Goal: Transaction & Acquisition: Purchase product/service

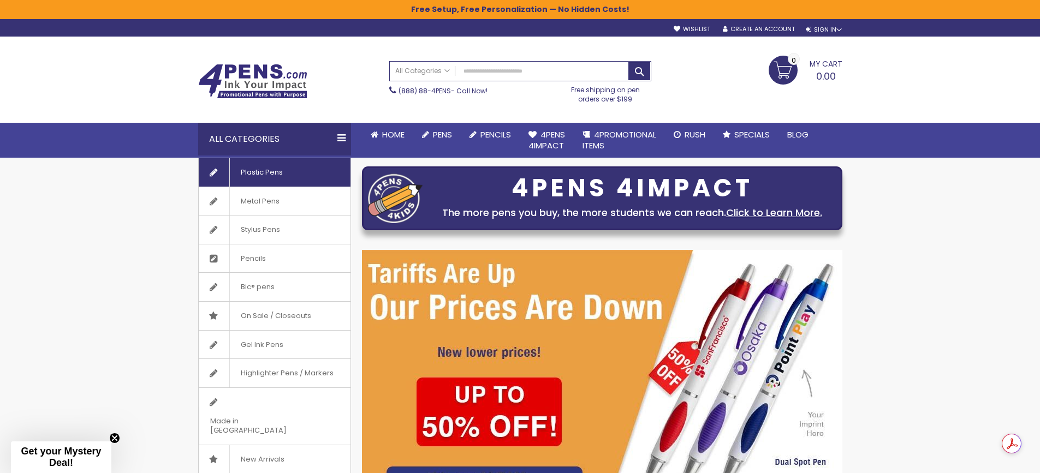
click at [270, 176] on span "Plastic Pens" at bounding box center [261, 172] width 64 height 28
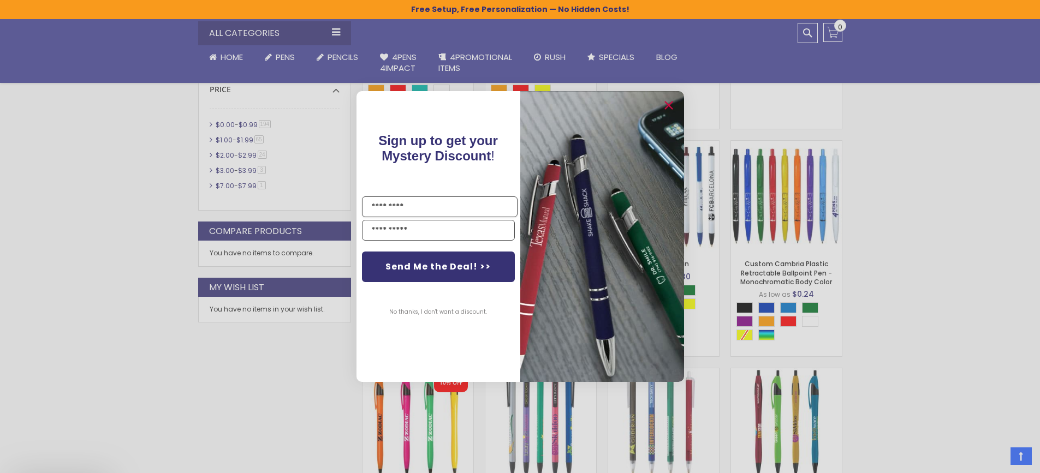
scroll to position [565, 0]
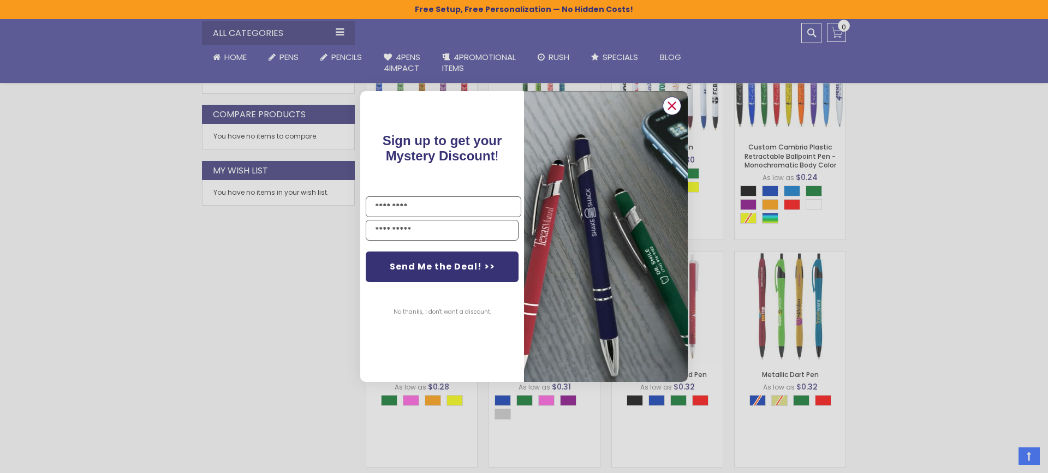
click at [670, 105] on circle "Close dialog" at bounding box center [672, 106] width 16 height 16
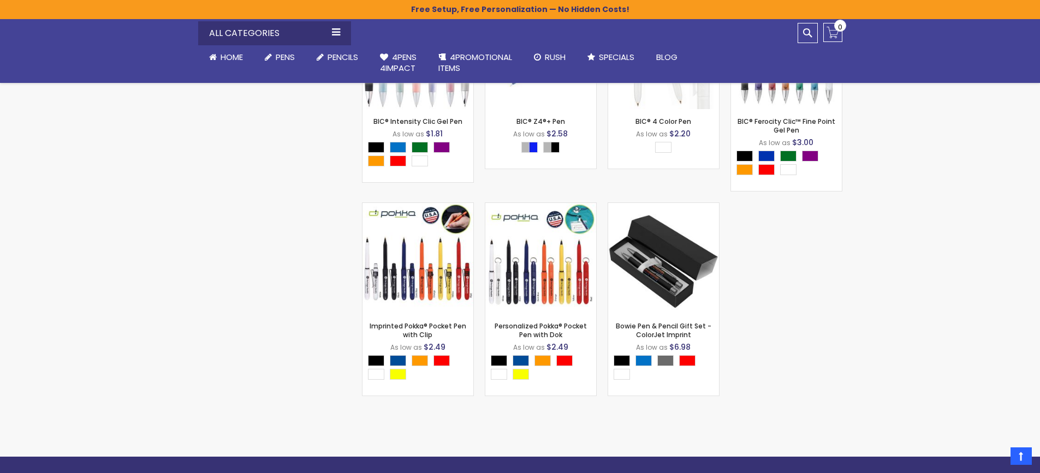
scroll to position [15085, 0]
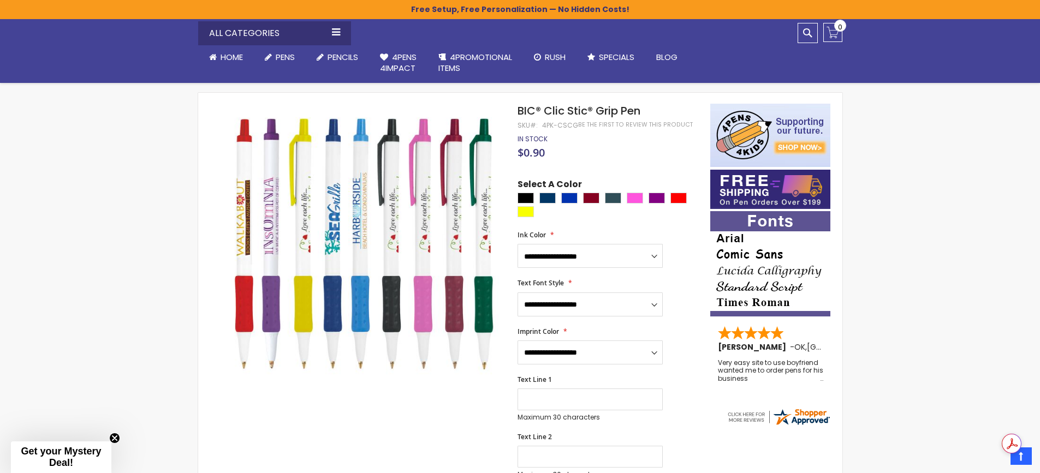
scroll to position [95, 0]
